Goal: Navigation & Orientation: Find specific page/section

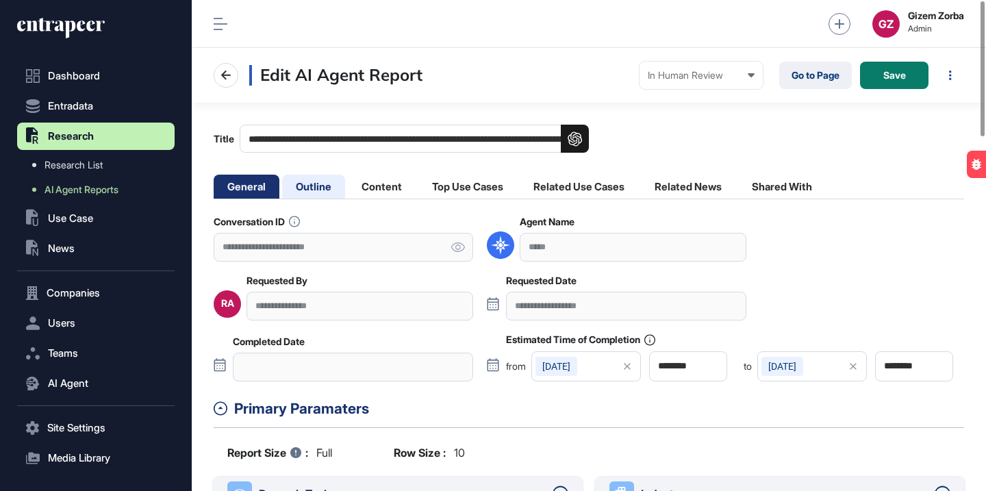
click at [333, 192] on li "Outline" at bounding box center [313, 187] width 63 height 24
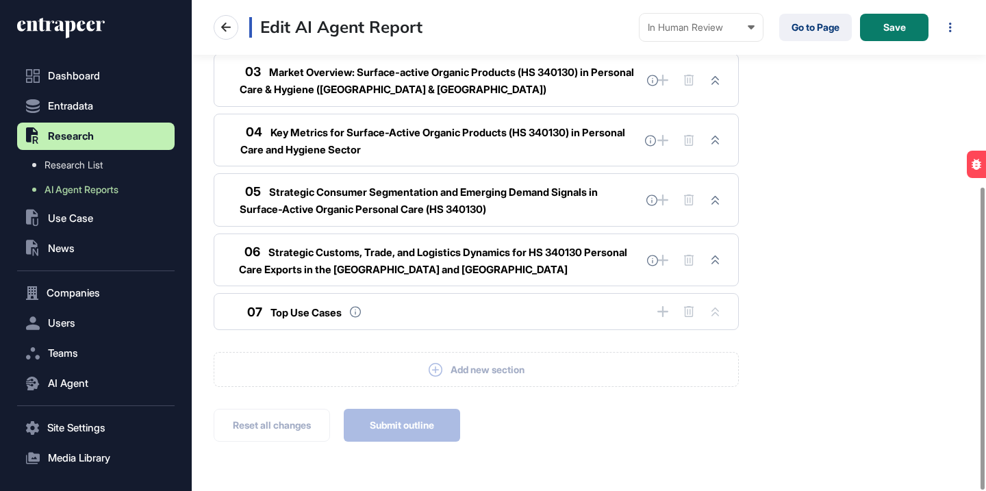
scroll to position [302, 0]
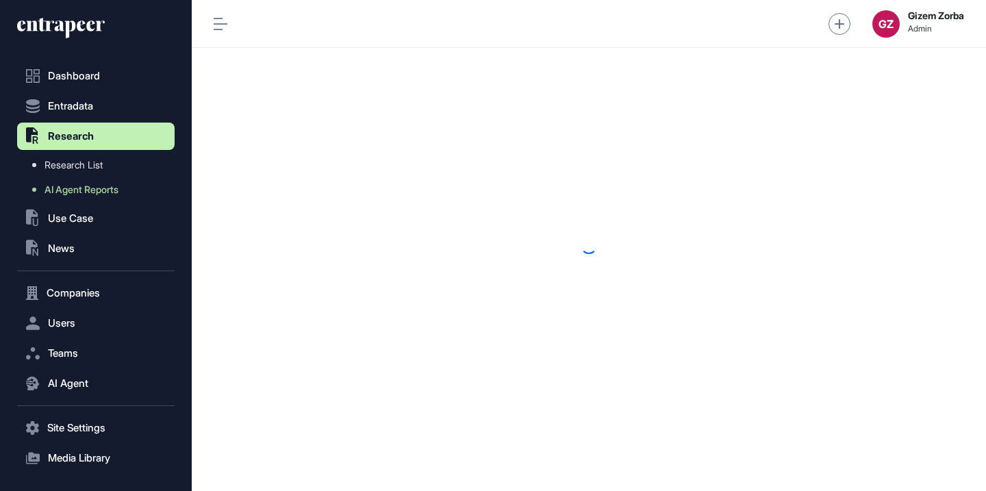
scroll to position [1, 1]
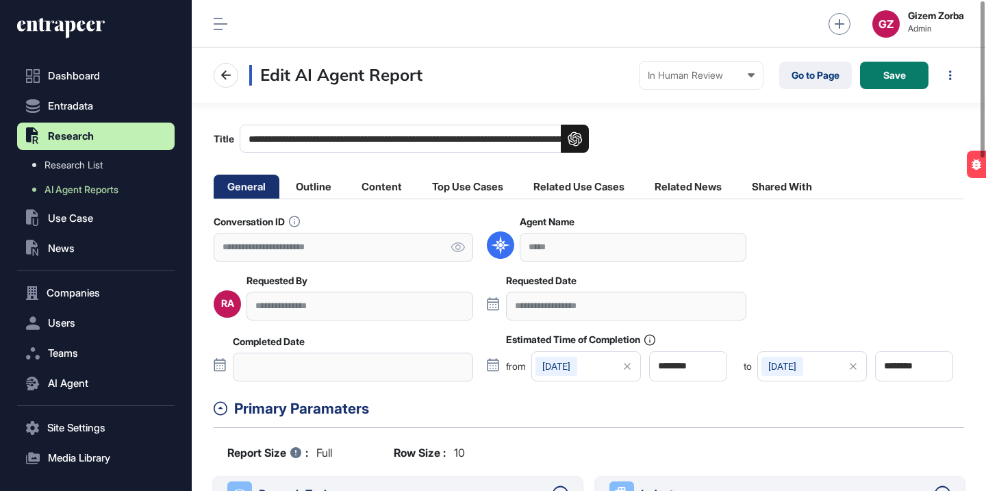
click at [333, 195] on li "Outline" at bounding box center [313, 187] width 63 height 24
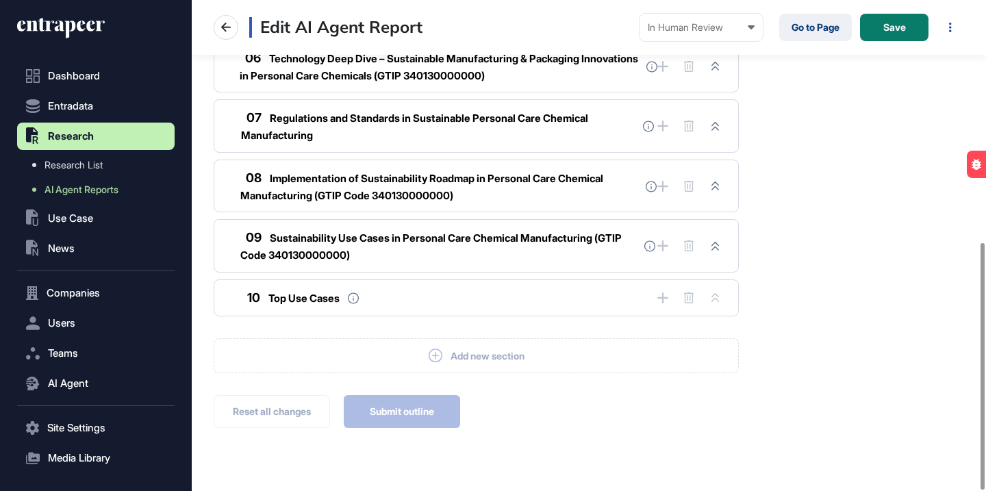
scroll to position [481, 0]
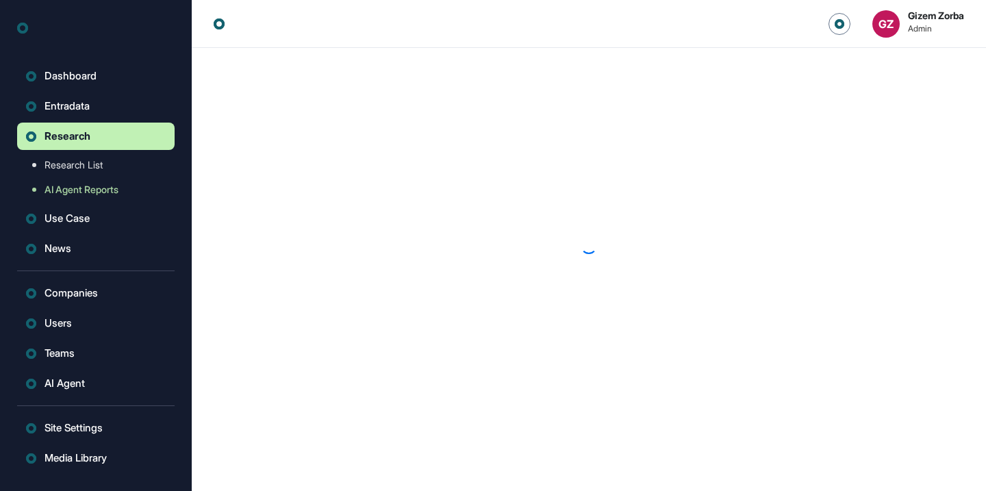
scroll to position [1, 1]
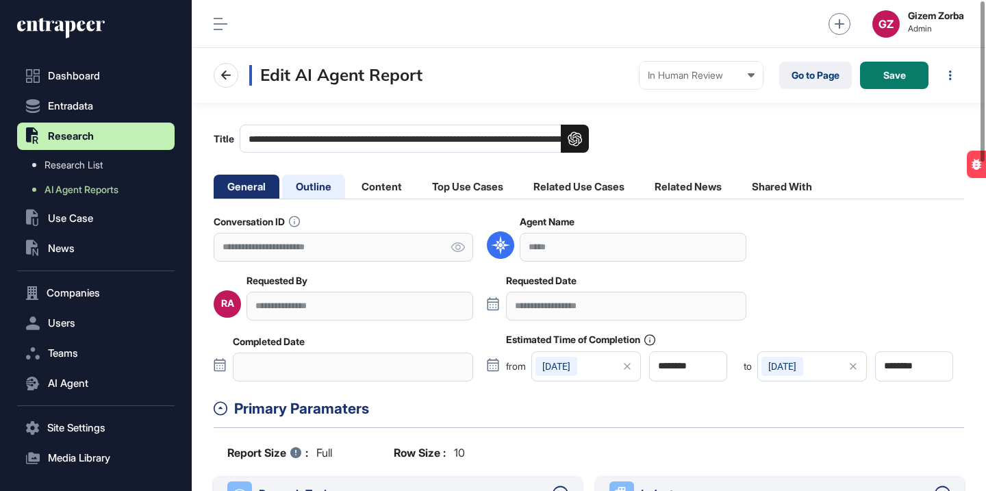
click at [331, 189] on li "Outline" at bounding box center [313, 187] width 63 height 24
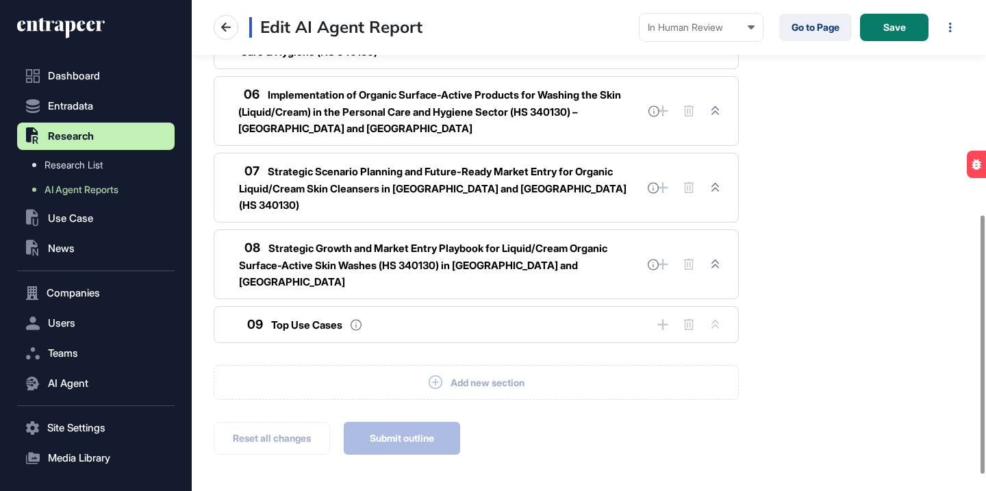
scroll to position [409, 0]
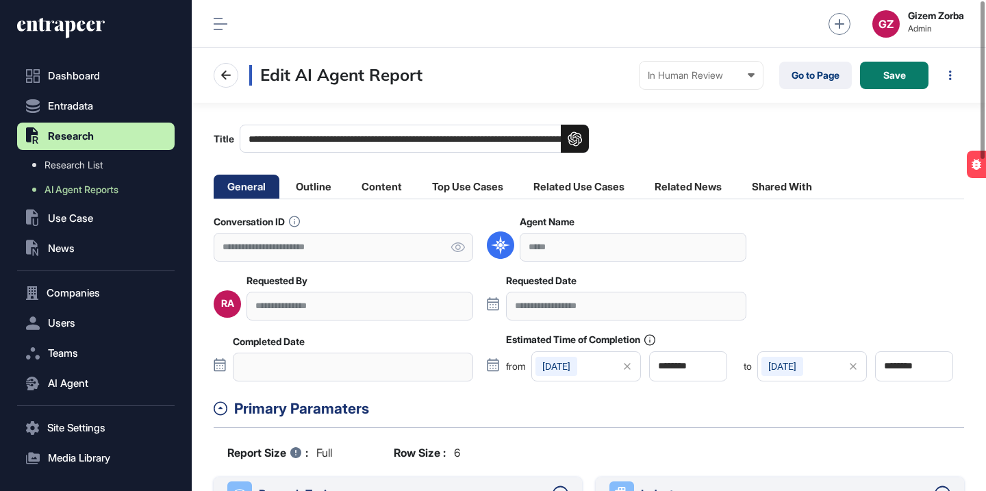
scroll to position [309, 0]
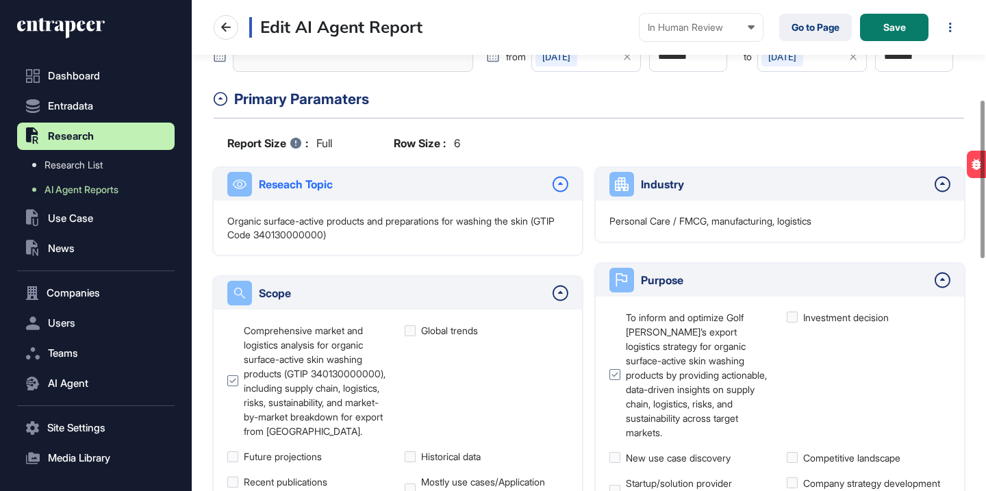
click at [320, 198] on div "Reseach Topic" at bounding box center [398, 184] width 368 height 33
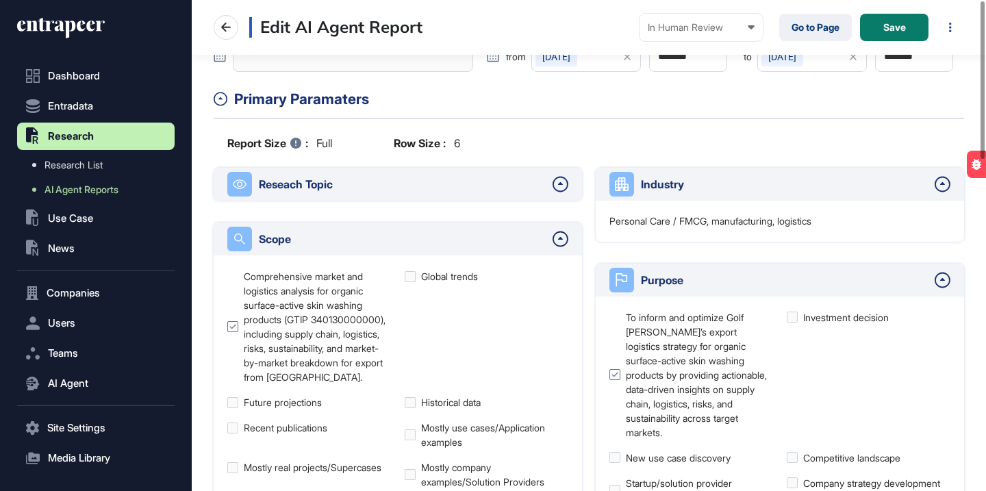
scroll to position [0, 0]
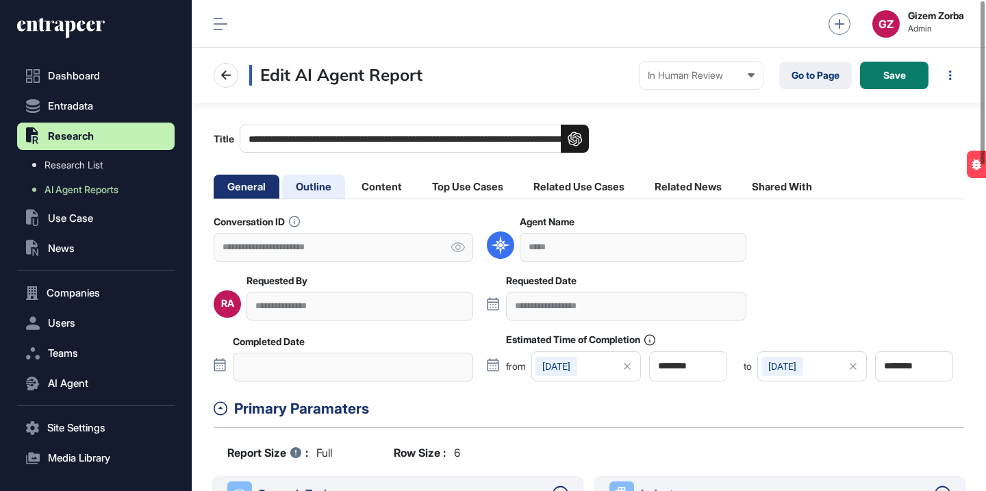
click at [320, 190] on li "Outline" at bounding box center [313, 187] width 63 height 24
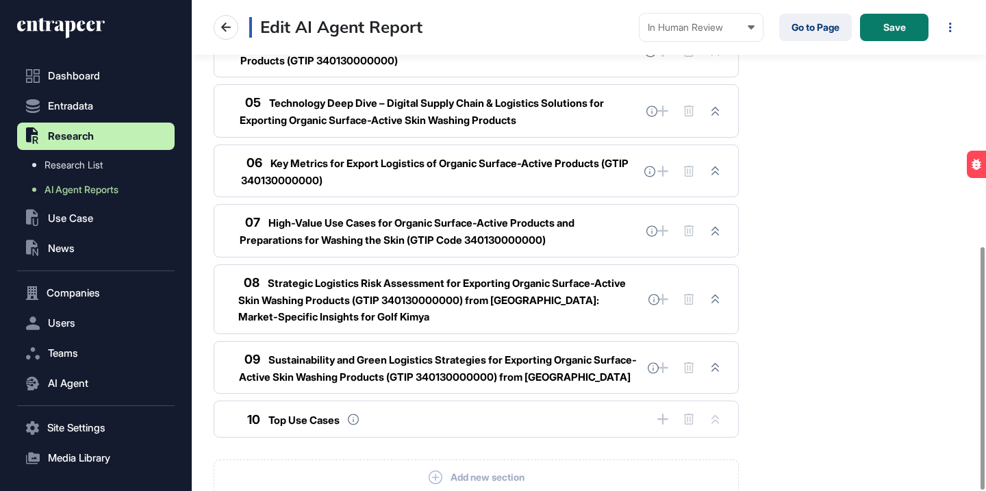
scroll to position [497, 0]
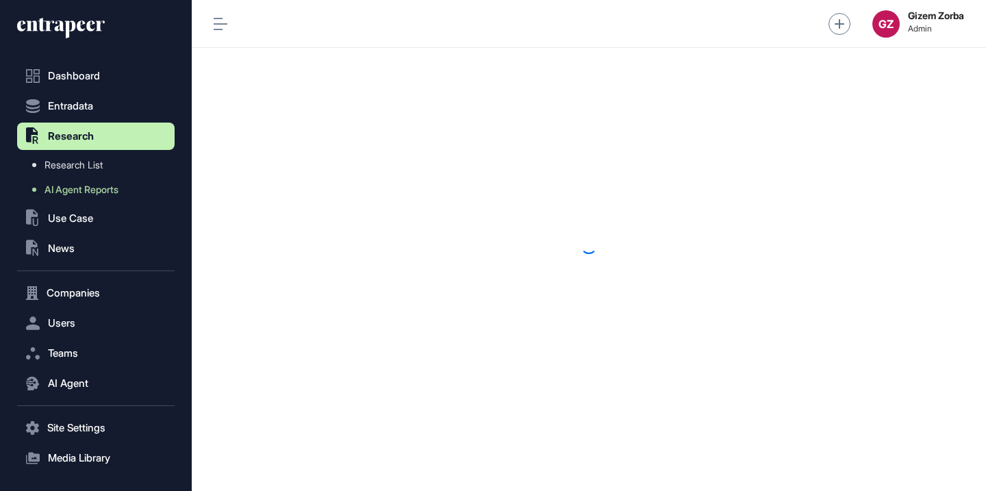
scroll to position [1, 1]
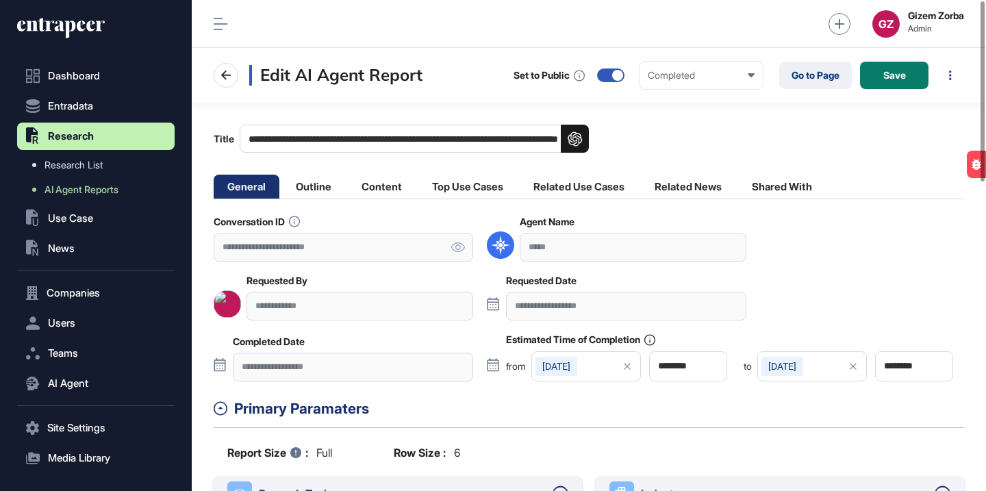
click at [326, 192] on li "Outline" at bounding box center [313, 187] width 63 height 24
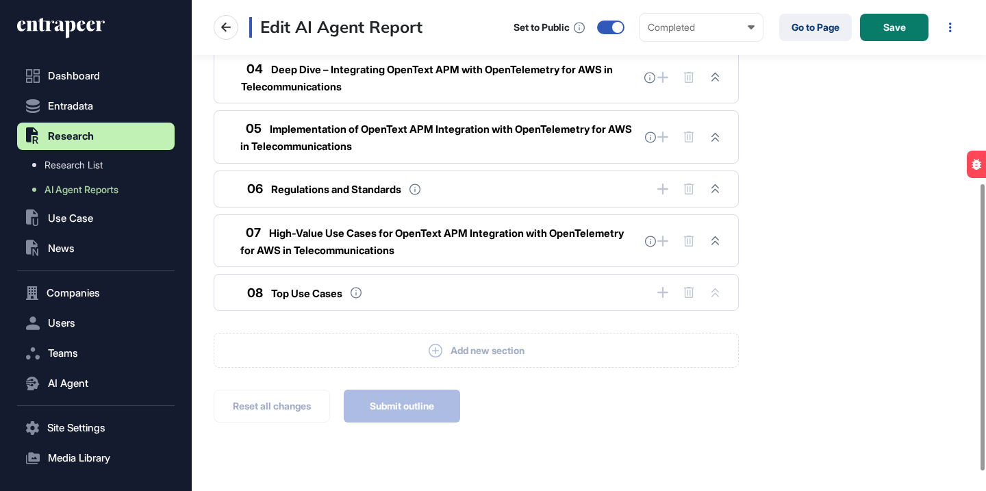
scroll to position [346, 0]
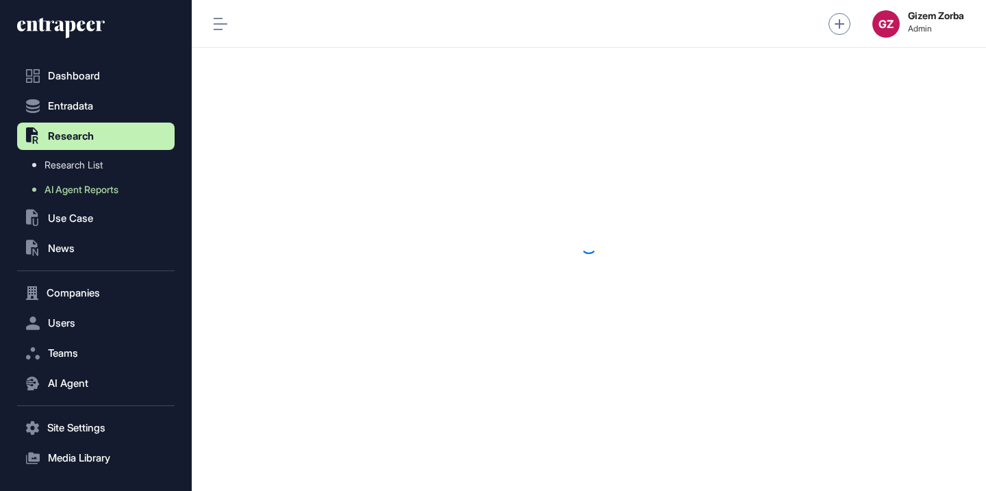
scroll to position [1, 1]
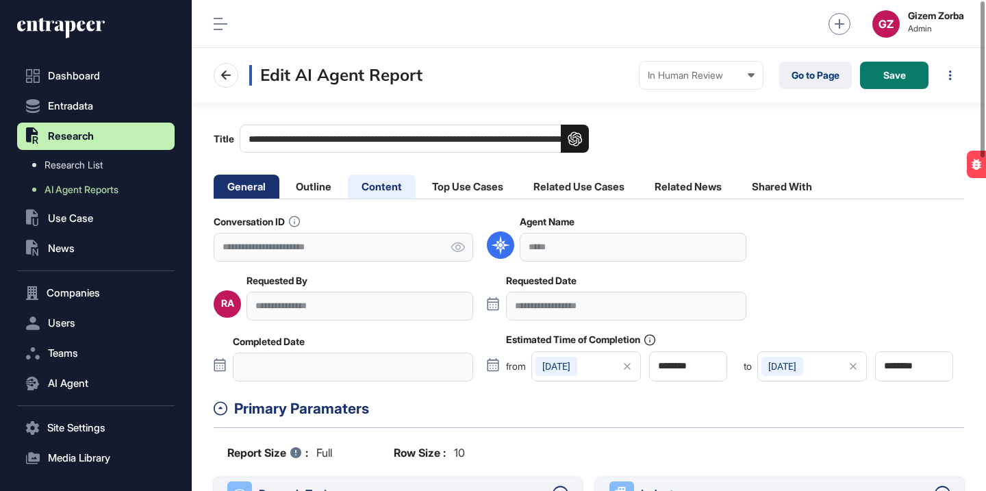
drag, startPoint x: 332, startPoint y: 191, endPoint x: 355, endPoint y: 177, distance: 27.4
click at [332, 191] on li "Outline" at bounding box center [313, 187] width 63 height 24
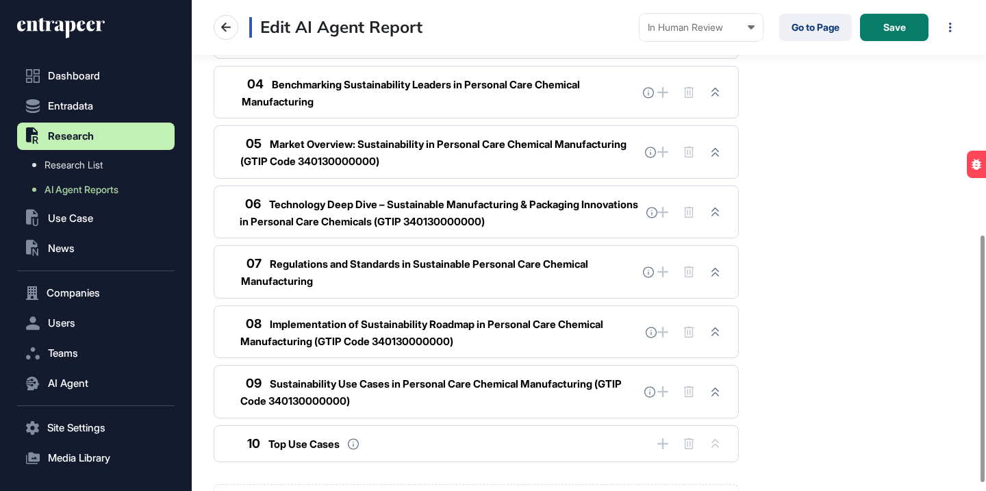
scroll to position [481, 0]
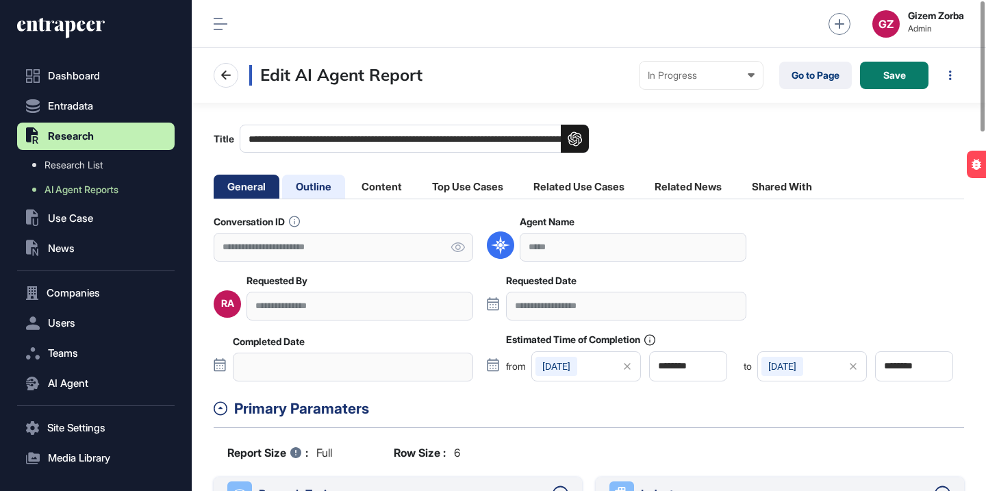
click at [330, 185] on li "Outline" at bounding box center [313, 187] width 63 height 24
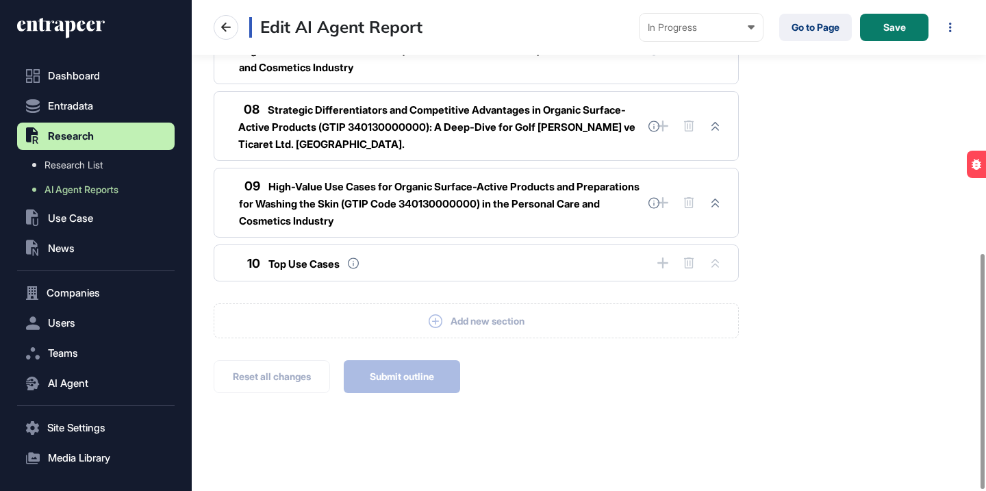
scroll to position [530, 0]
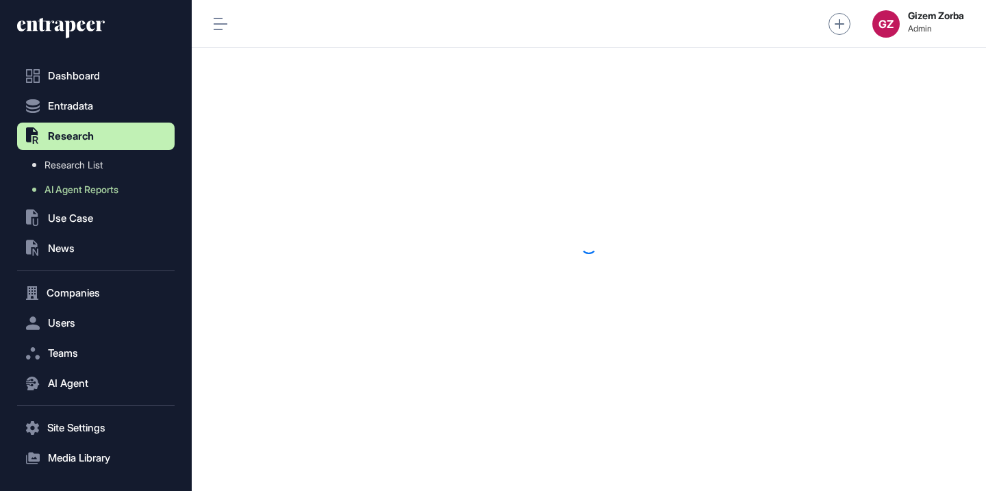
scroll to position [1, 1]
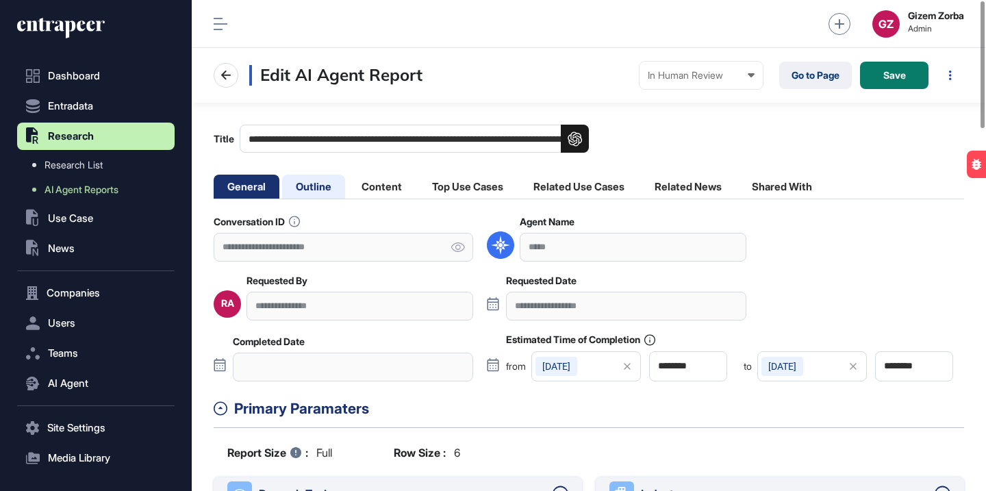
click at [331, 193] on li "Outline" at bounding box center [313, 187] width 63 height 24
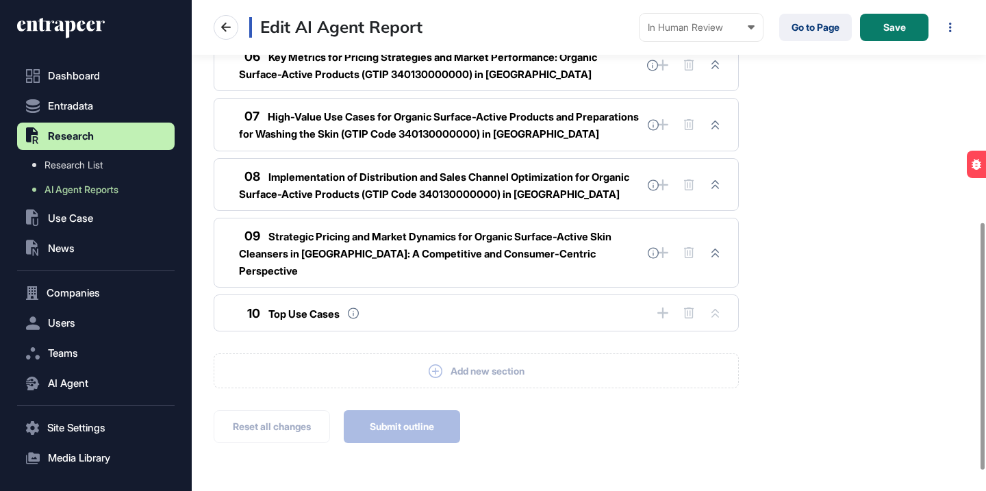
scroll to position [446, 0]
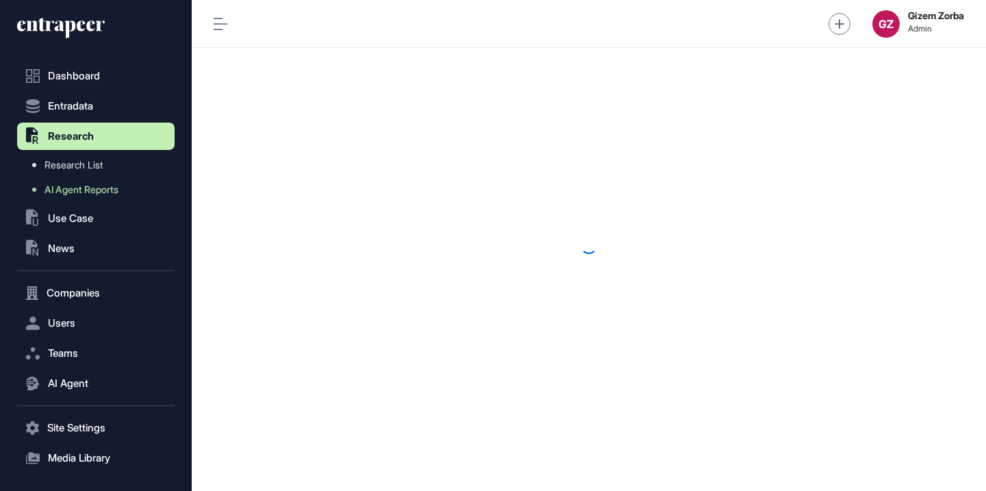
scroll to position [1, 1]
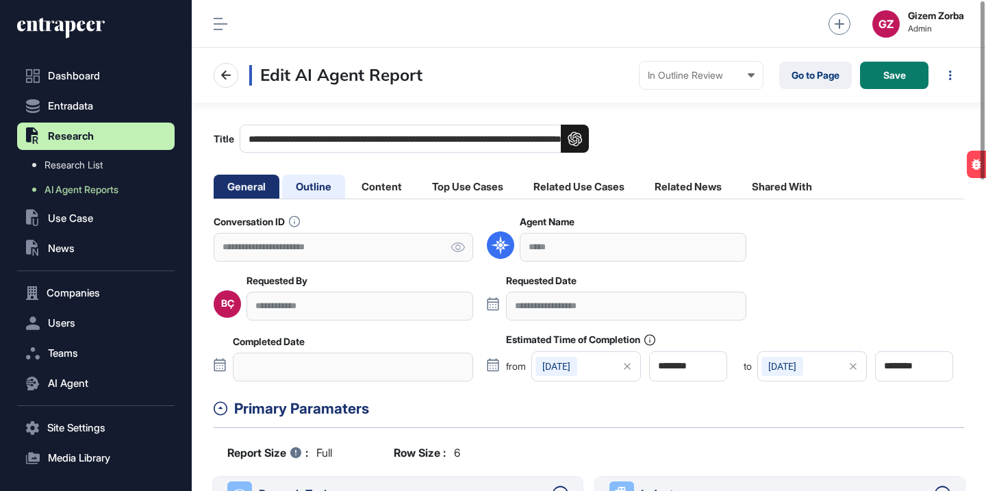
click at [322, 188] on li "Outline" at bounding box center [313, 187] width 63 height 24
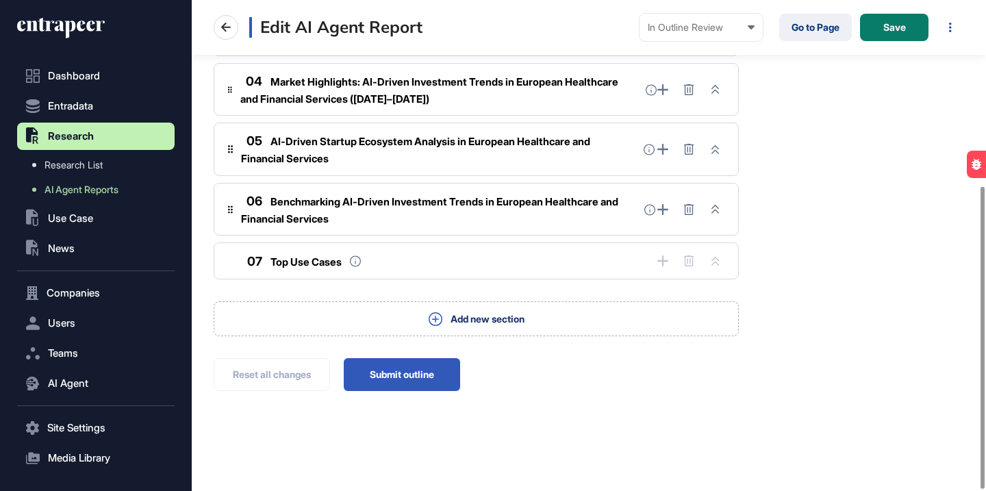
scroll to position [302, 0]
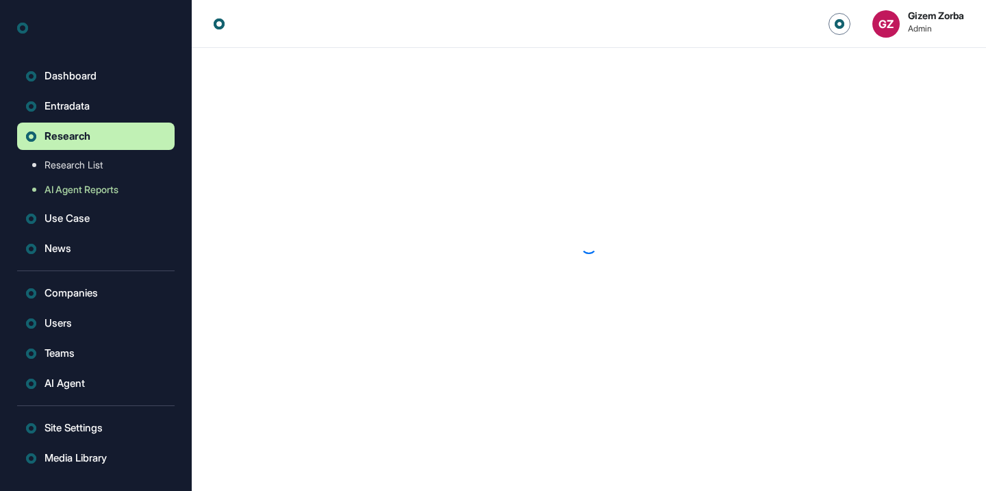
scroll to position [1, 1]
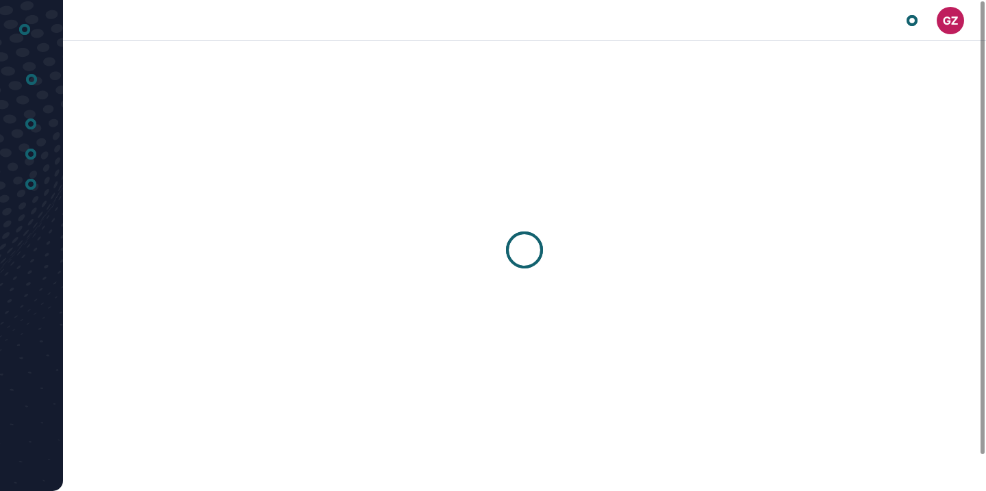
scroll to position [1, 1]
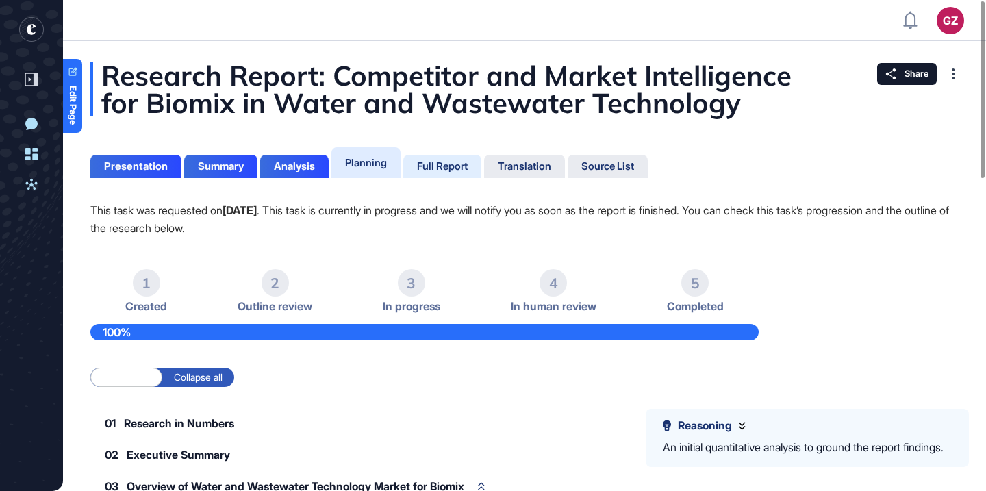
click at [443, 172] on div "Full Report" at bounding box center [442, 166] width 78 height 23
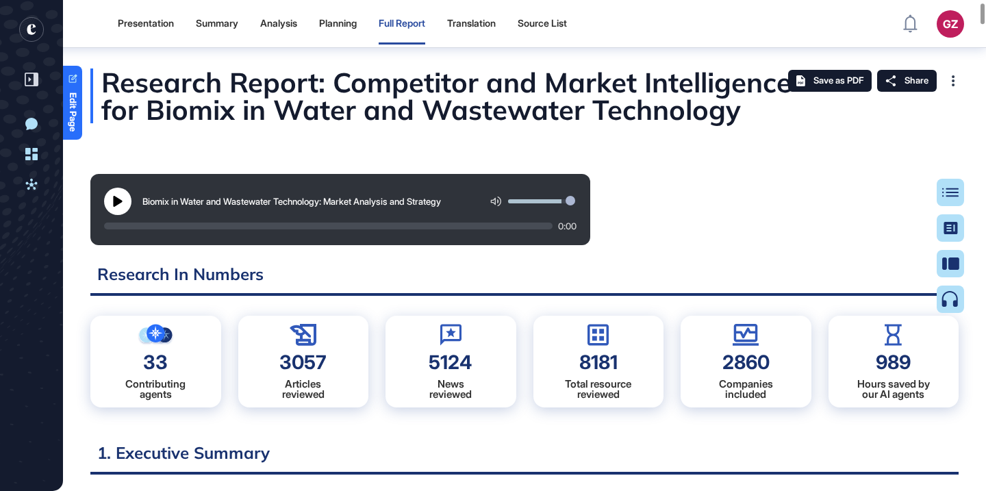
scroll to position [1034, 0]
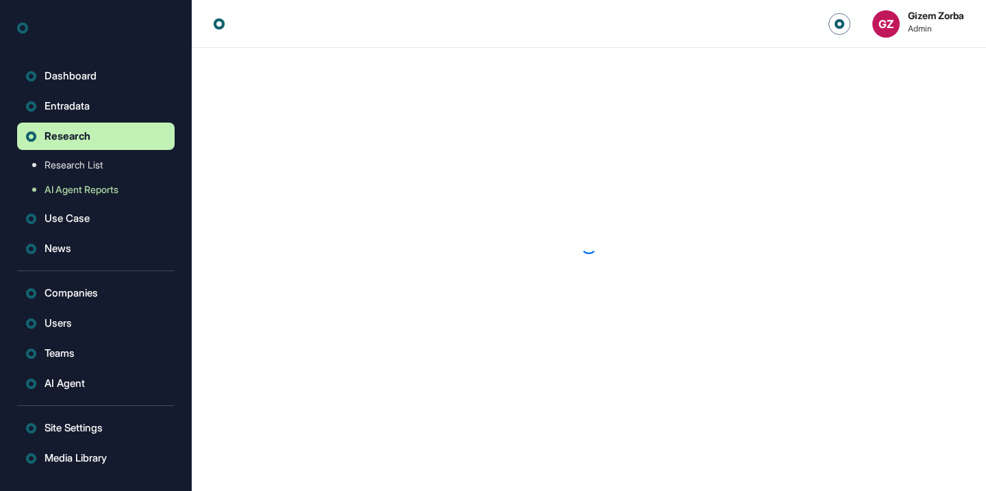
scroll to position [1, 1]
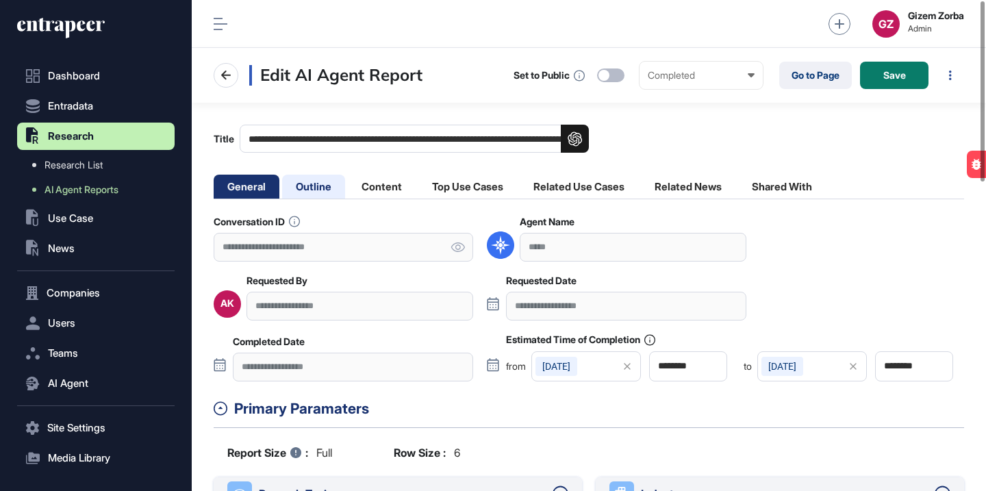
click at [333, 185] on li "Outline" at bounding box center [313, 187] width 63 height 24
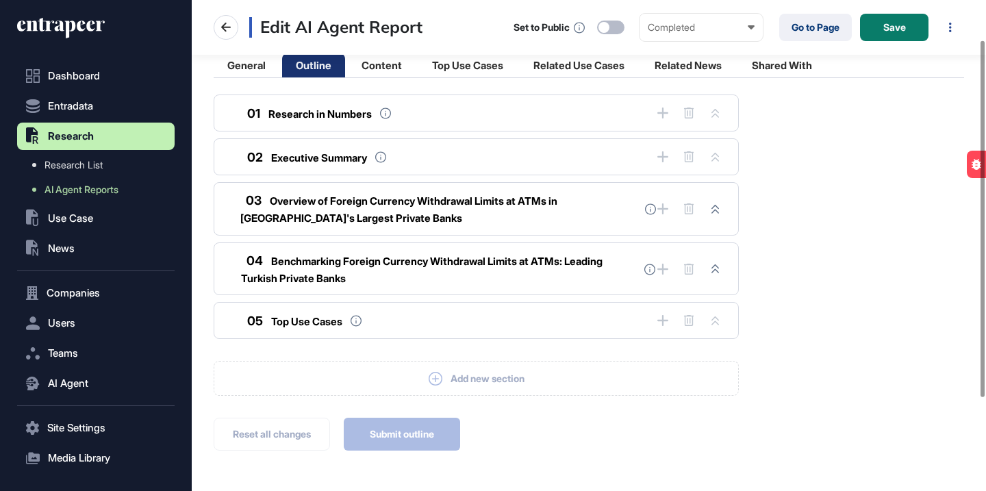
scroll to position [183, 0]
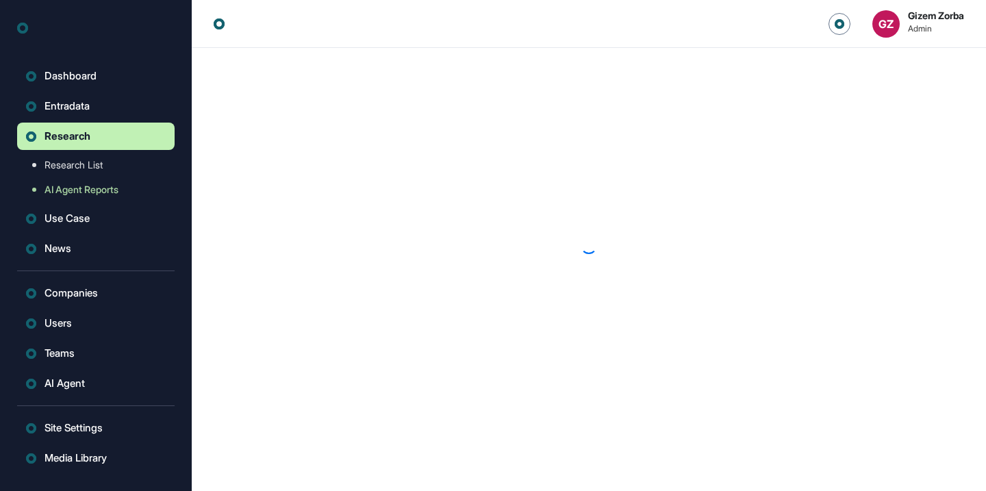
scroll to position [1, 1]
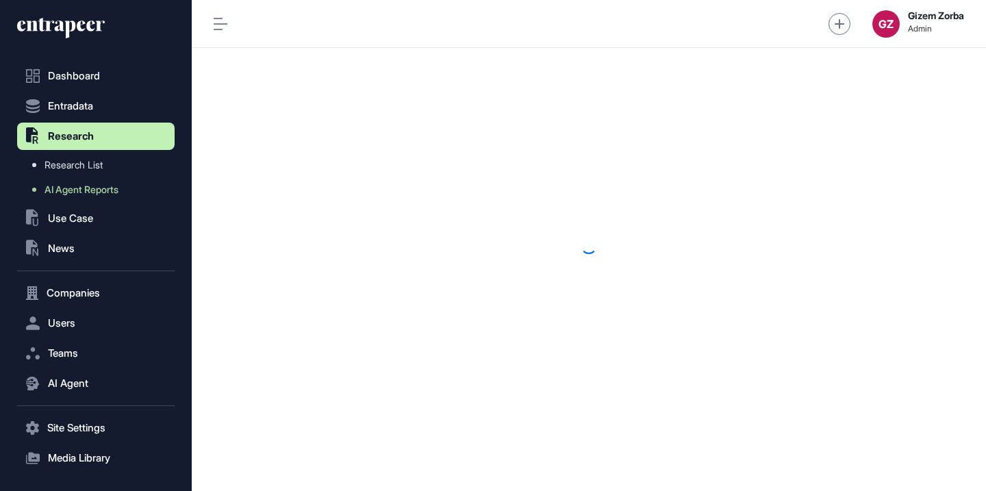
scroll to position [1, 1]
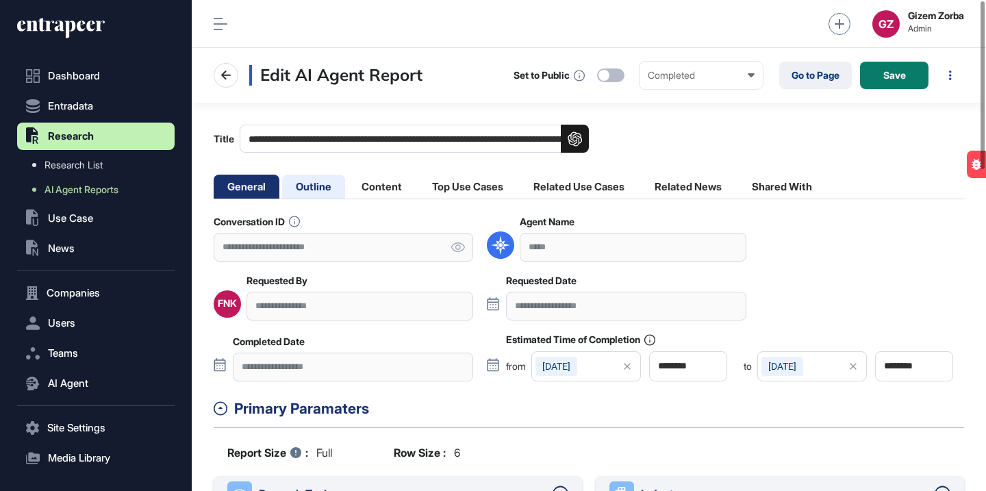
click at [322, 177] on li "Outline" at bounding box center [313, 187] width 63 height 24
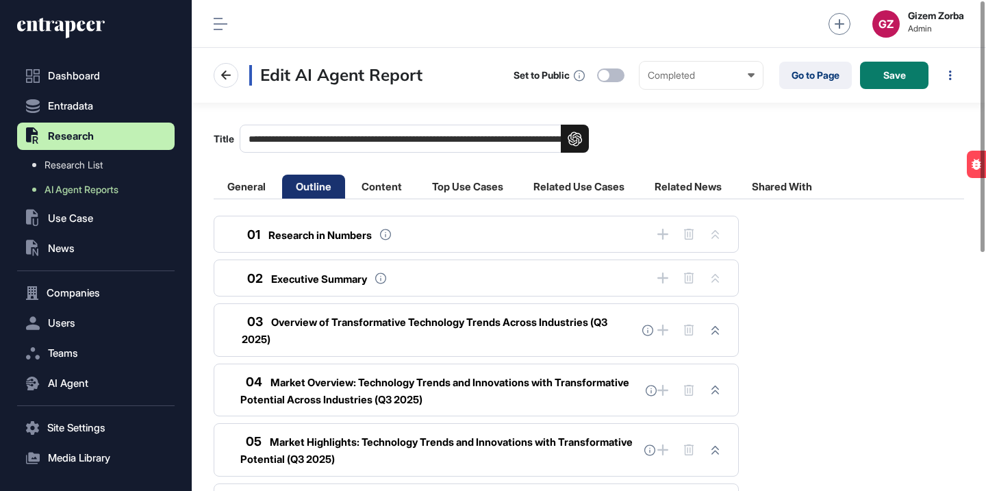
click at [323, 182] on li "Outline" at bounding box center [313, 187] width 63 height 24
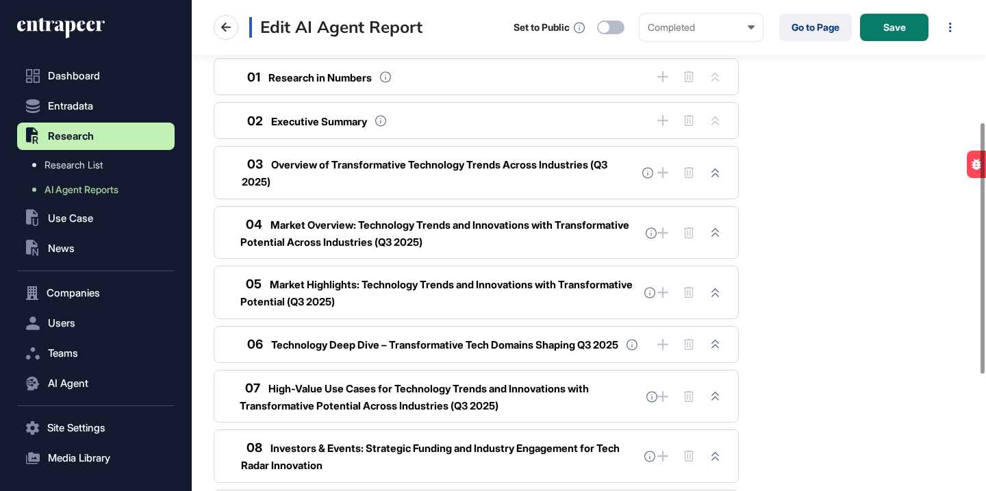
scroll to position [291, 0]
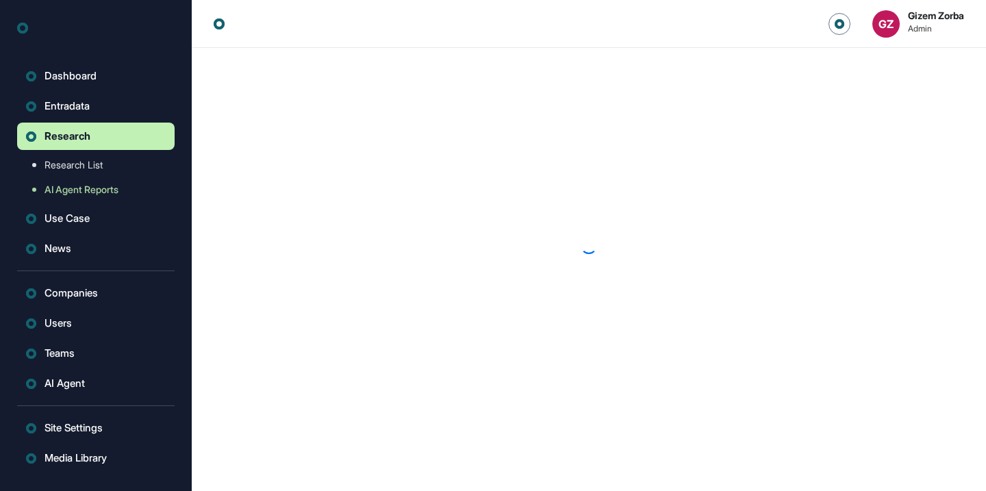
scroll to position [1, 1]
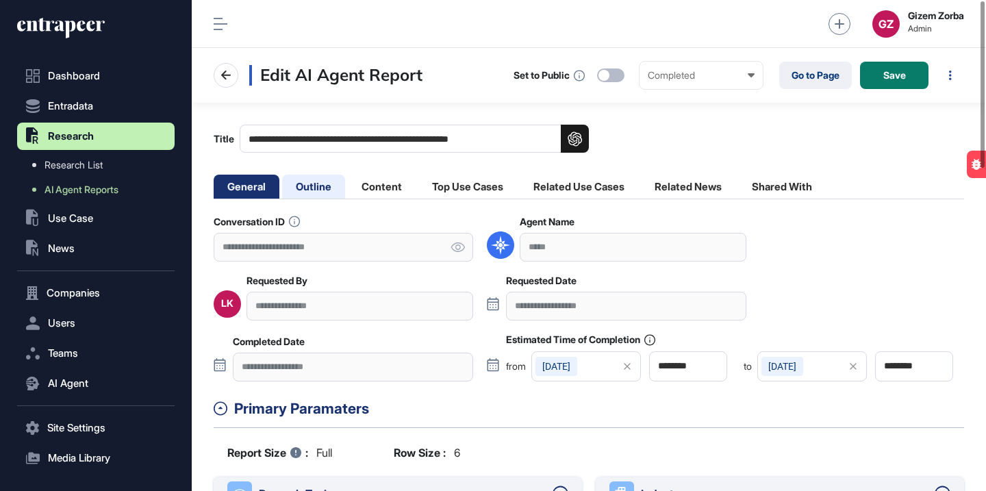
click at [326, 183] on li "Outline" at bounding box center [313, 187] width 63 height 24
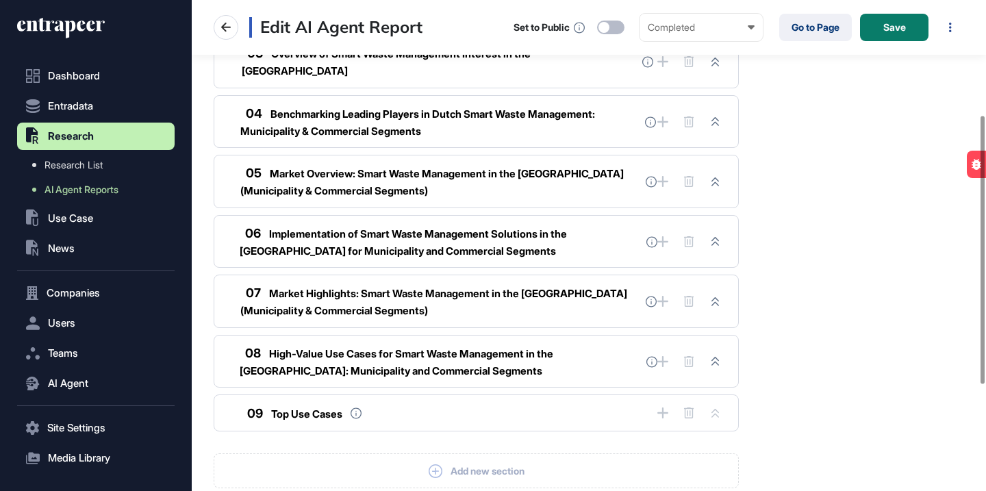
scroll to position [405, 0]
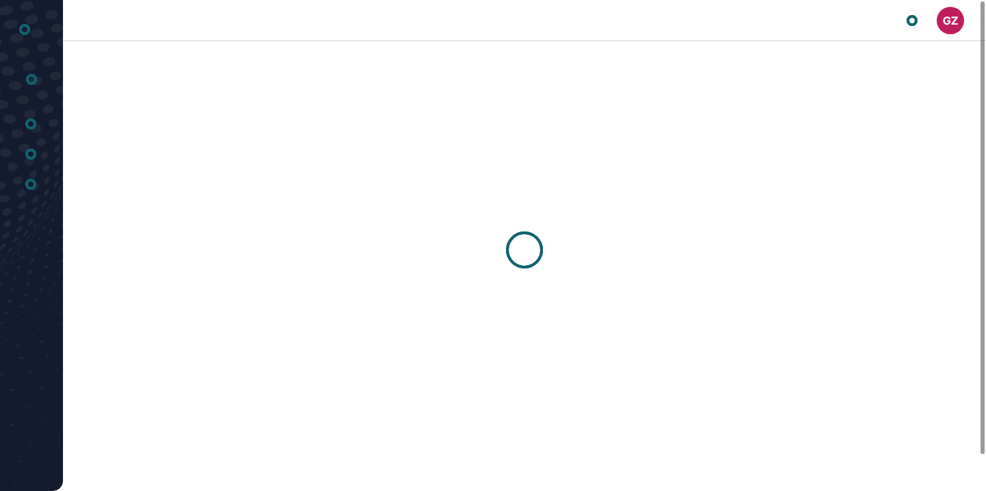
scroll to position [1, 1]
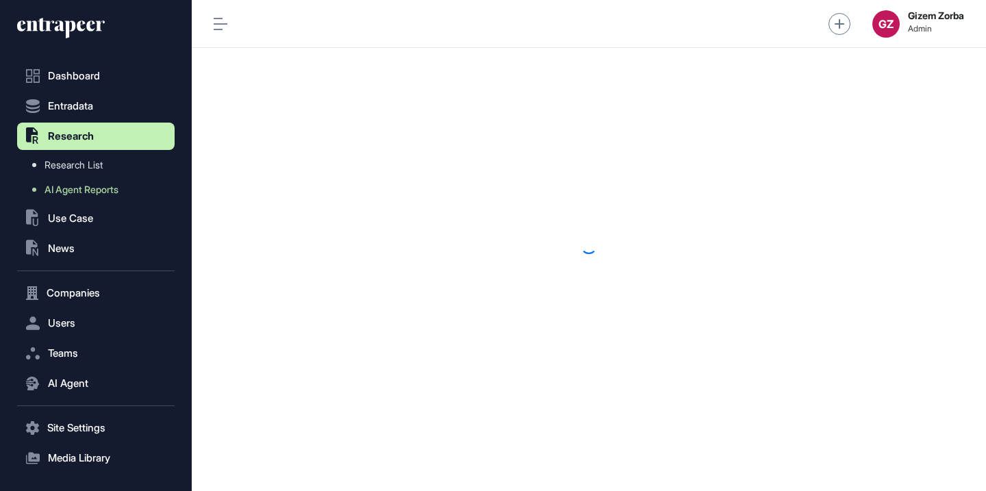
scroll to position [1, 1]
